Goal: Information Seeking & Learning: Learn about a topic

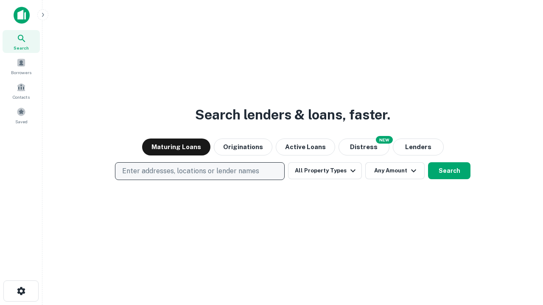
click at [199, 171] on p "Enter addresses, locations or lender names" at bounding box center [190, 171] width 137 height 10
type input "**********"
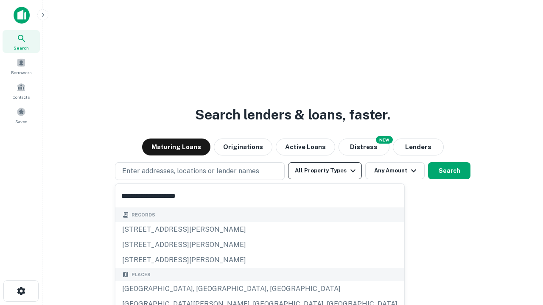
click at [203, 289] on div "[GEOGRAPHIC_DATA], [GEOGRAPHIC_DATA], [GEOGRAPHIC_DATA]" at bounding box center [259, 289] width 289 height 15
click at [325, 171] on button "All Property Types" at bounding box center [325, 170] width 74 height 17
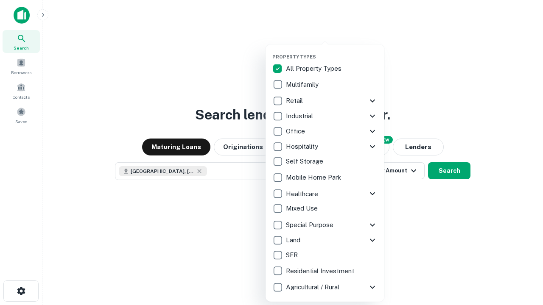
click at [332, 51] on button "button" at bounding box center [331, 51] width 119 height 0
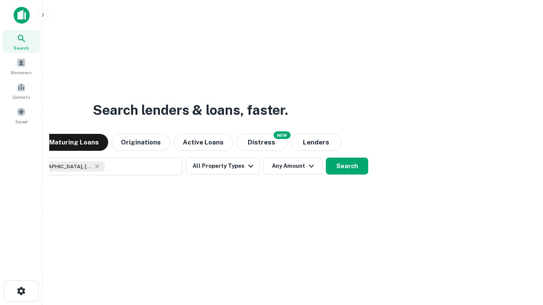
scroll to position [14, 0]
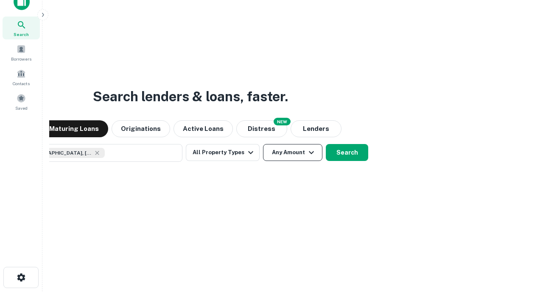
click at [263, 144] on button "Any Amount" at bounding box center [292, 152] width 59 height 17
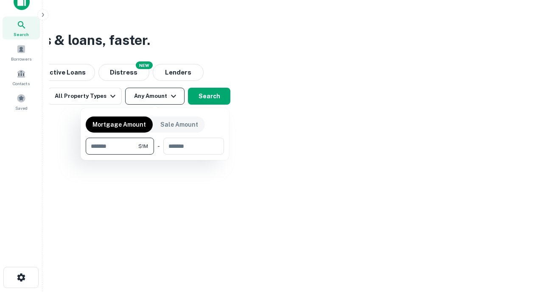
type input "*******"
click at [155, 155] on button "button" at bounding box center [155, 155] width 138 height 0
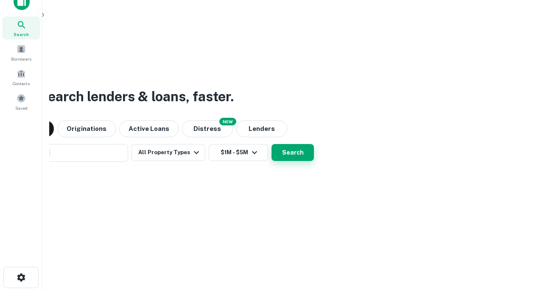
click at [272, 144] on button "Search" at bounding box center [293, 152] width 42 height 17
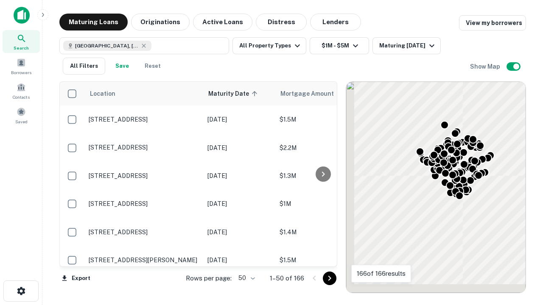
click at [245, 278] on body "Search Borrowers Contacts Saved Maturing Loans Originations Active Loans Distre…" at bounding box center [271, 152] width 543 height 305
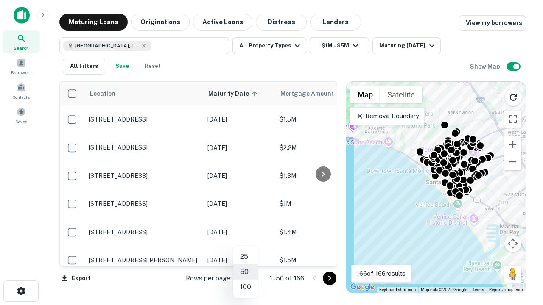
click at [246, 257] on li "25" at bounding box center [245, 256] width 25 height 15
